Goal: Task Accomplishment & Management: Manage account settings

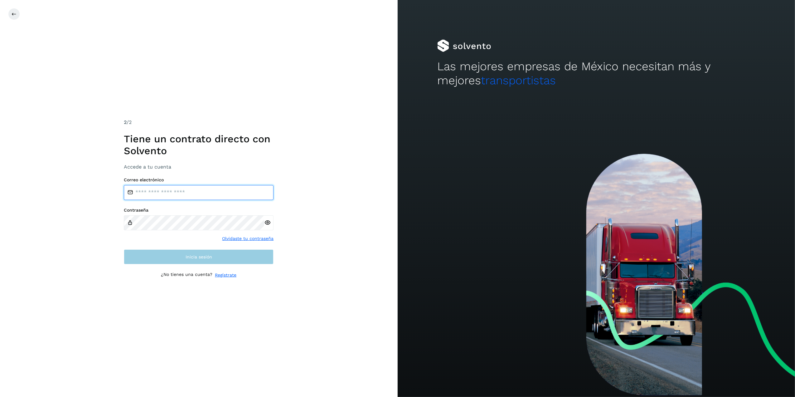
type input "**********"
drag, startPoint x: 177, startPoint y: 253, endPoint x: 177, endPoint y: 259, distance: 5.3
click at [177, 254] on button "Inicia sesión" at bounding box center [199, 256] width 150 height 15
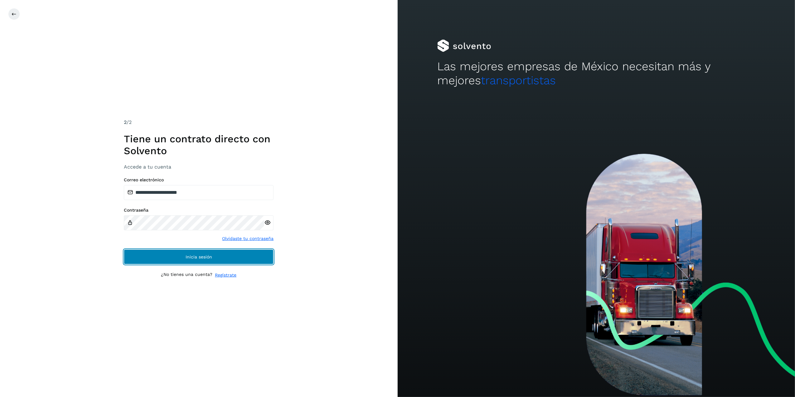
click at [176, 256] on button "Inicia sesión" at bounding box center [199, 256] width 150 height 15
click at [203, 250] on button "Inicia sesión" at bounding box center [199, 256] width 150 height 15
click at [195, 254] on span "Inicia sesión" at bounding box center [199, 256] width 27 height 4
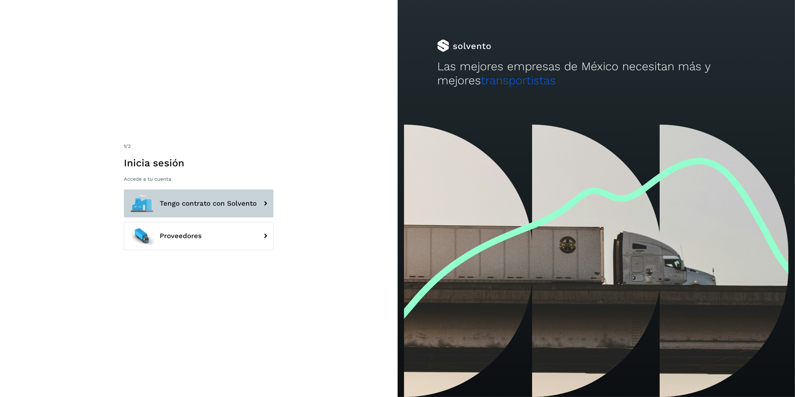
click at [185, 201] on span "Tengo contrato con Solvento" at bounding box center [208, 203] width 97 height 7
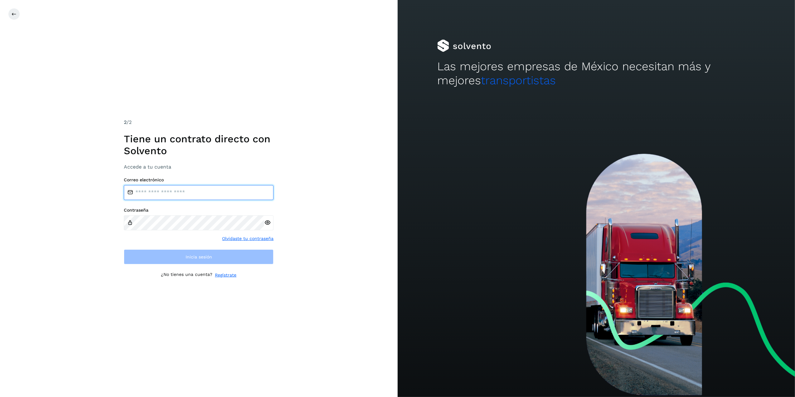
type input "**********"
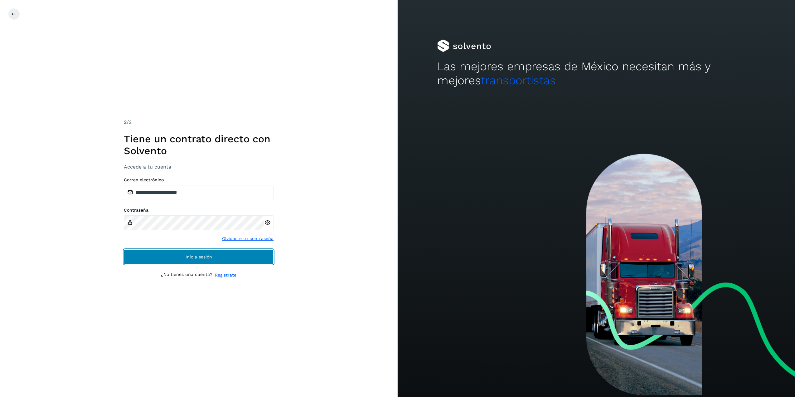
click at [211, 260] on button "Inicia sesión" at bounding box center [199, 256] width 150 height 15
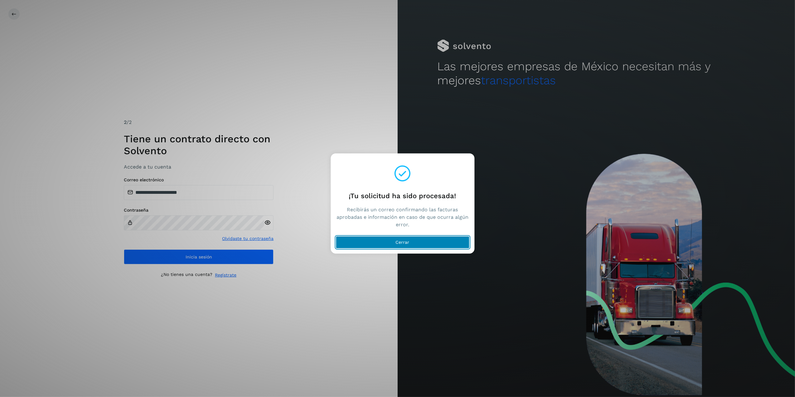
click at [413, 238] on button "Cerrar" at bounding box center [403, 242] width 134 height 12
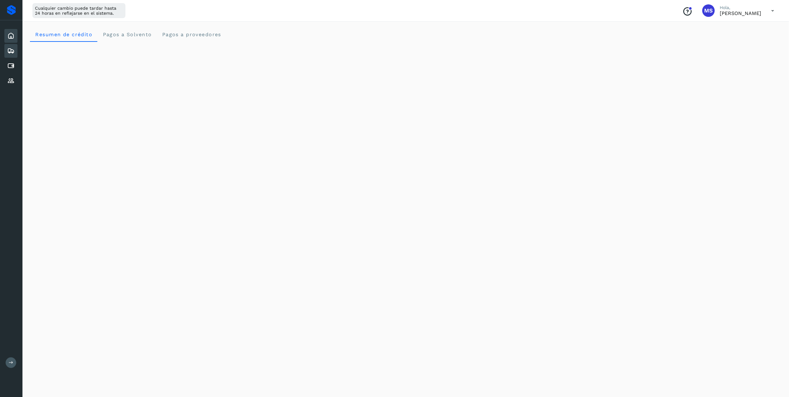
click at [12, 53] on icon at bounding box center [10, 50] width 7 height 7
click at [12, 62] on icon at bounding box center [10, 65] width 7 height 7
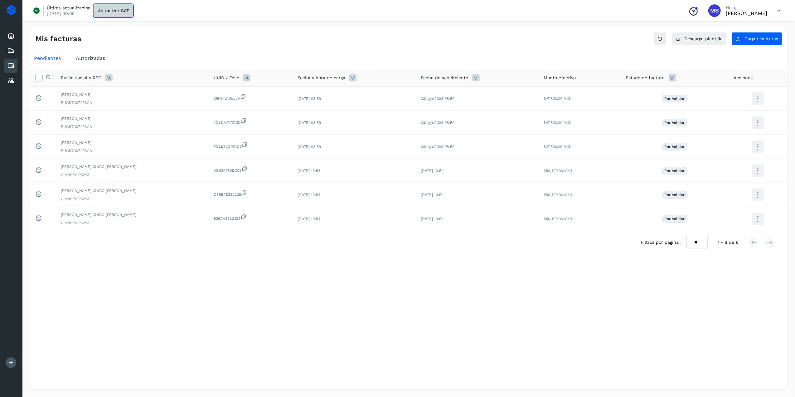
click at [129, 16] on button "Actualizar SAT" at bounding box center [113, 10] width 39 height 12
click at [758, 46] on div "Mis facturas Ver instrucciones para cargar Facturas Descarga plantilla Cargar f…" at bounding box center [409, 208] width 758 height 362
click at [754, 46] on div "Mis facturas Ver instrucciones para cargar Facturas Descarga plantilla Cargar f…" at bounding box center [409, 208] width 758 height 362
click at [750, 41] on span "Cargar facturas" at bounding box center [761, 38] width 34 height 4
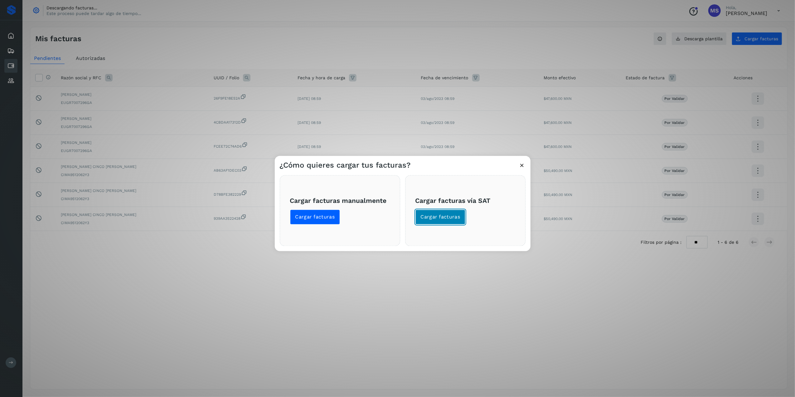
click at [454, 214] on span "Cargar facturas" at bounding box center [441, 217] width 40 height 7
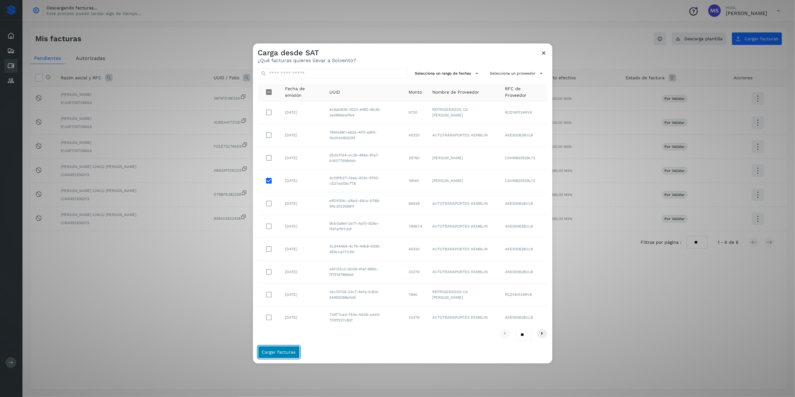
click at [283, 351] on span "Cargar facturas" at bounding box center [279, 352] width 34 height 4
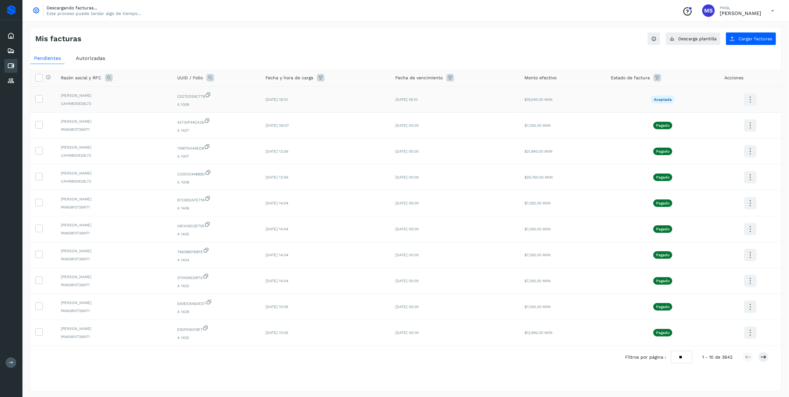
click at [43, 102] on td at bounding box center [43, 100] width 26 height 26
click at [36, 100] on icon at bounding box center [39, 98] width 7 height 7
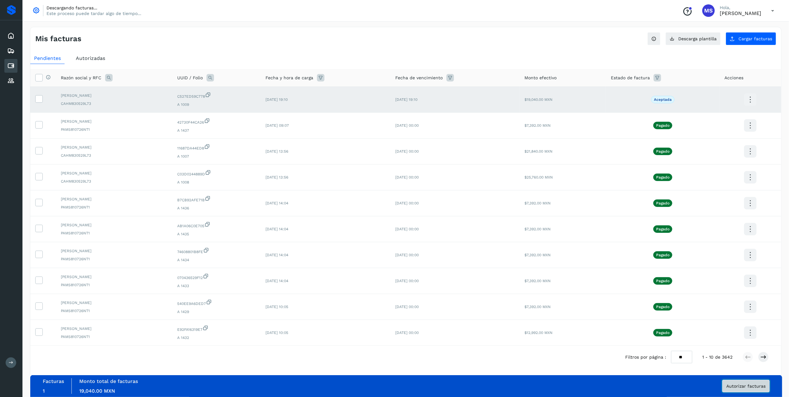
click at [745, 384] on span "Autorizar facturas" at bounding box center [745, 386] width 39 height 4
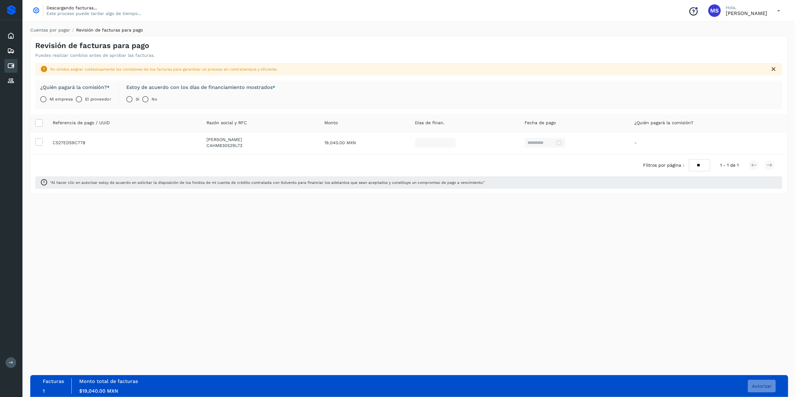
drag, startPoint x: 104, startPoint y: 103, endPoint x: 110, endPoint y: 101, distance: 6.5
click at [104, 103] on label "El proveedor" at bounding box center [98, 99] width 26 height 12
click at [754, 381] on button "Autorizar" at bounding box center [762, 386] width 28 height 12
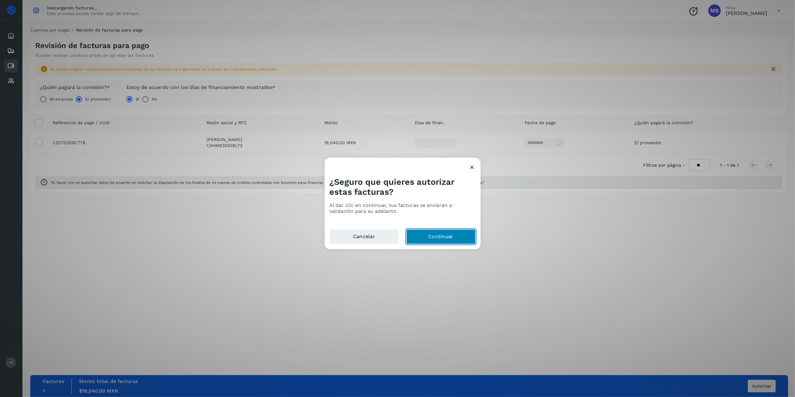
click at [446, 231] on button "Continuar" at bounding box center [440, 236] width 69 height 15
